Goal: Task Accomplishment & Management: Manage account settings

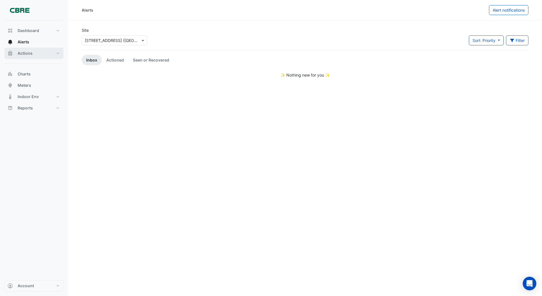
click at [24, 54] on span "Actions" at bounding box center [25, 53] width 15 height 6
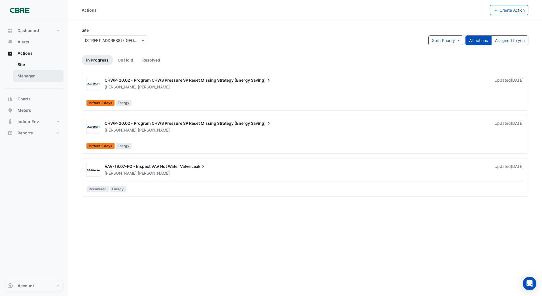
click at [25, 75] on link "Manager" at bounding box center [38, 75] width 50 height 11
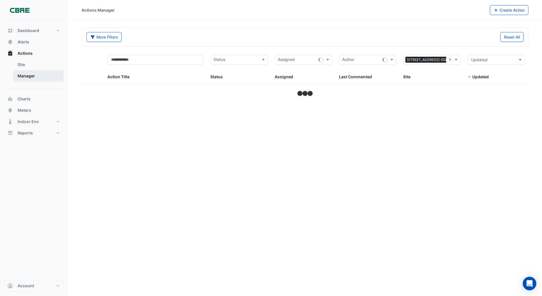
select select "***"
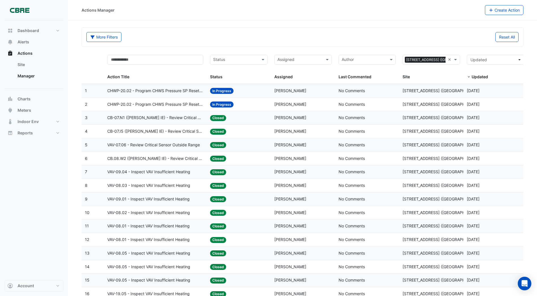
click at [218, 104] on span "In Progress" at bounding box center [222, 104] width 24 height 6
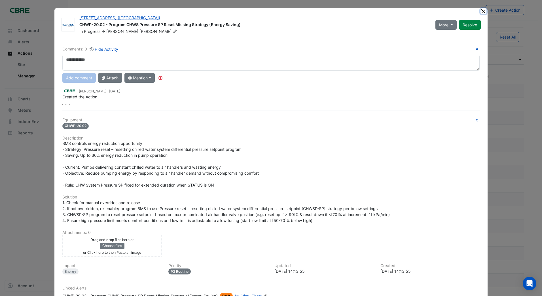
click at [482, 11] on button "Close" at bounding box center [483, 11] width 6 height 6
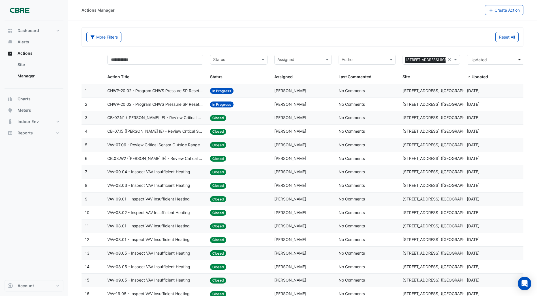
click at [226, 91] on span "In Progress" at bounding box center [222, 91] width 24 height 6
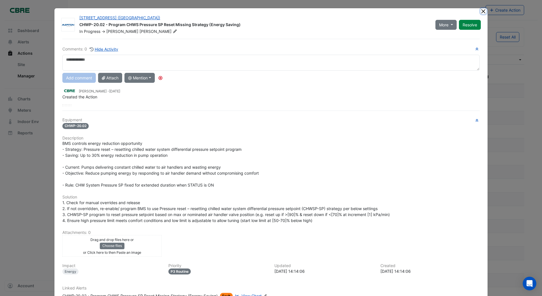
click at [480, 10] on button "Close" at bounding box center [483, 11] width 6 height 6
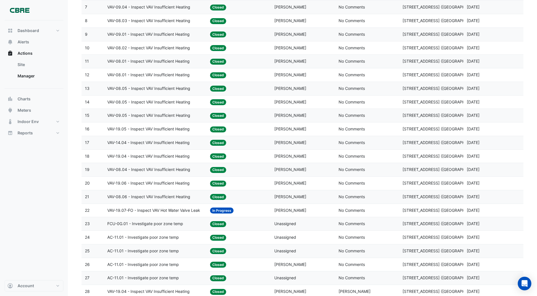
scroll to position [170, 0]
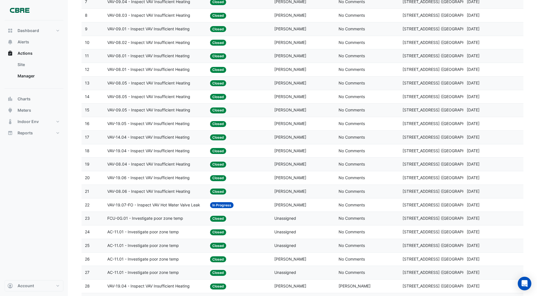
click at [215, 205] on span "In Progress" at bounding box center [222, 205] width 24 height 6
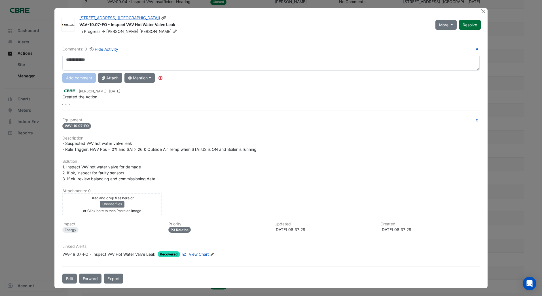
click at [467, 25] on div "More On Hold Not Doing Resolve" at bounding box center [458, 24] width 52 height 19
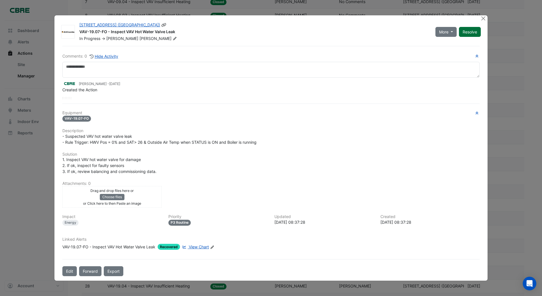
click at [466, 33] on button "Resolve" at bounding box center [470, 32] width 22 height 10
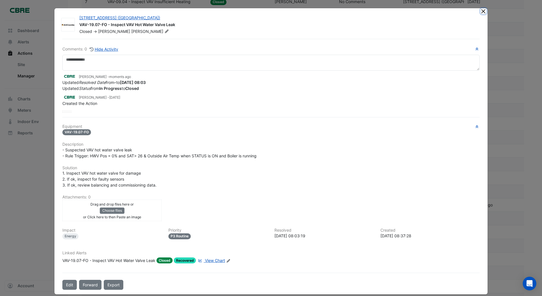
click at [480, 10] on button "Close" at bounding box center [483, 11] width 6 height 6
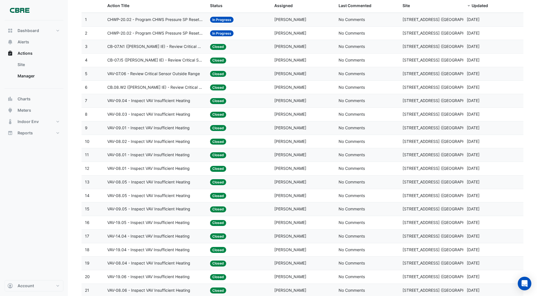
scroll to position [0, 0]
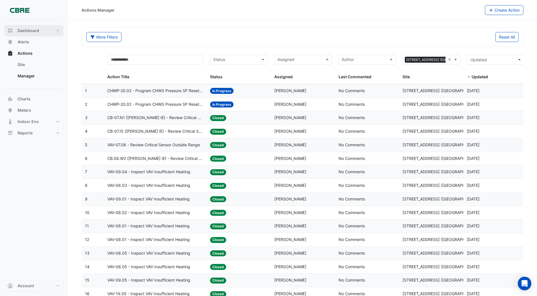
click at [31, 30] on span "Dashboard" at bounding box center [29, 31] width 22 height 6
select select "***"
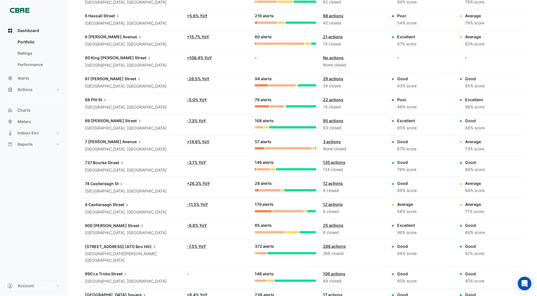
scroll to position [1073, 0]
